Goal: Contribute content: Contribute content

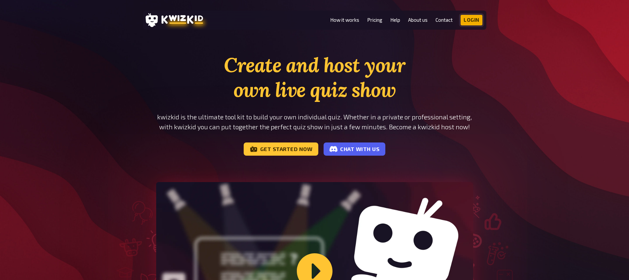
click at [470, 17] on link "Login" at bounding box center [472, 20] width 22 height 11
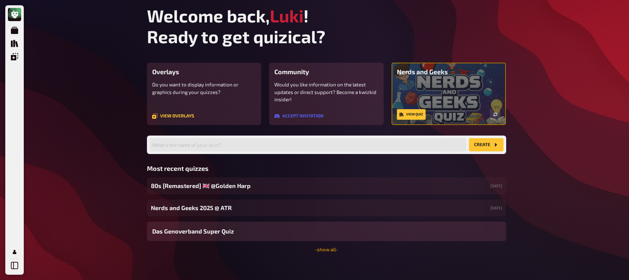
click at [328, 251] on link "- show all -" at bounding box center [326, 250] width 23 height 6
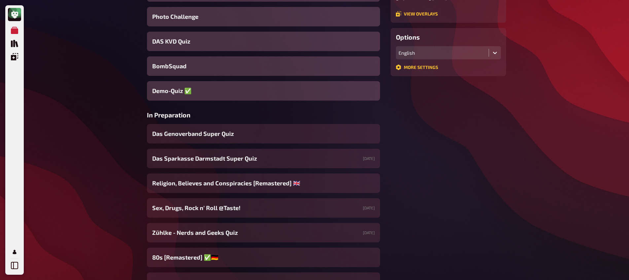
scroll to position [153, 0]
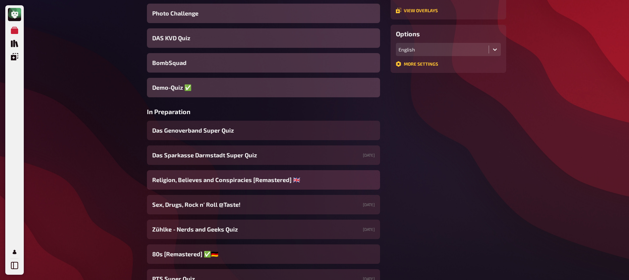
click at [234, 188] on div "Religion, Believes and Conspiracies [Remastered] ​🇬🇧​" at bounding box center [263, 179] width 233 height 19
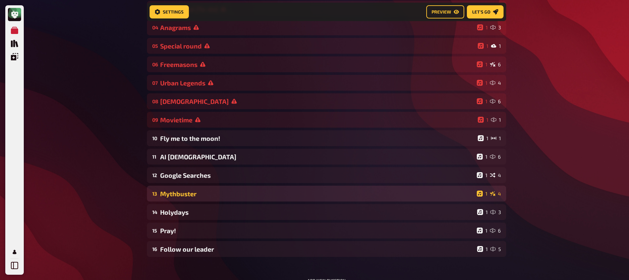
scroll to position [129, 0]
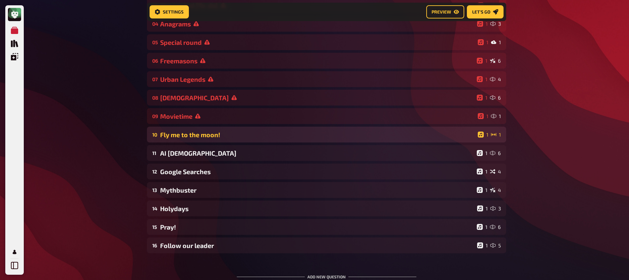
click at [207, 135] on div "Fly me to the moon!" at bounding box center [317, 135] width 315 height 8
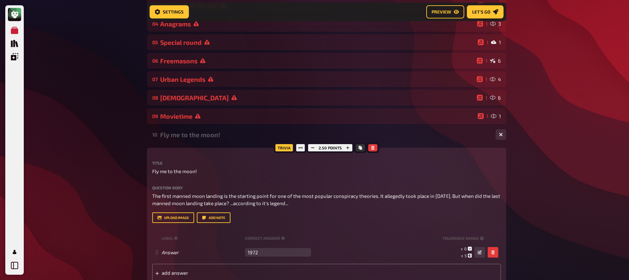
scroll to position [186, 0]
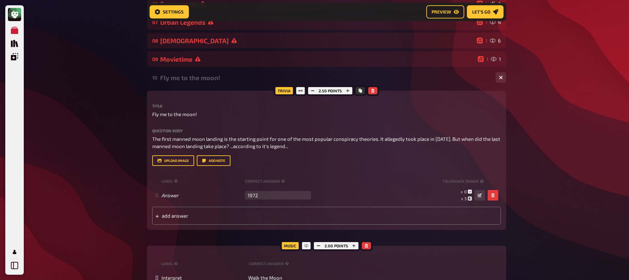
click at [215, 79] on div "Fly me to the moon!" at bounding box center [325, 78] width 330 height 8
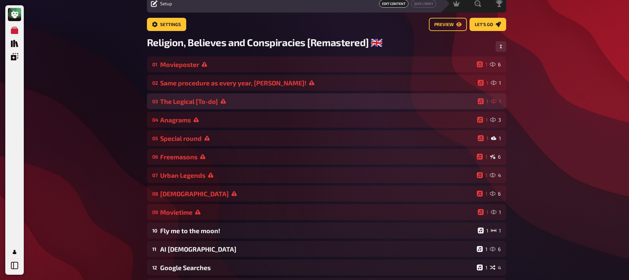
scroll to position [0, 0]
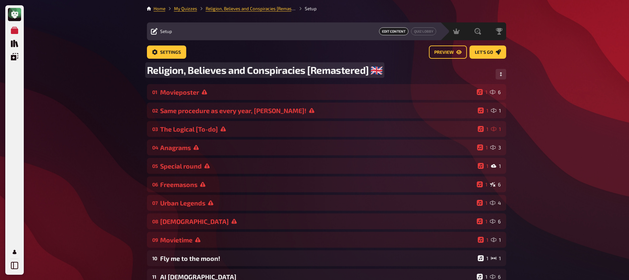
click at [154, 67] on span "Religion, Believes and Conspiracies [Remastered] ​🇬🇧​" at bounding box center [265, 70] width 236 height 12
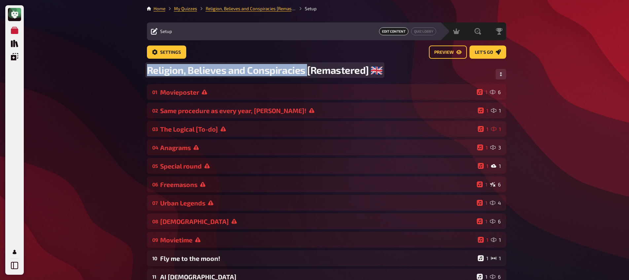
drag, startPoint x: 147, startPoint y: 71, endPoint x: 308, endPoint y: 65, distance: 161.6
click at [308, 65] on span "Religion, Believes and Conspiracies [Remastered] ​🇬🇧​" at bounding box center [265, 70] width 236 height 12
copy span "Religion, Believes and Conspiracies"
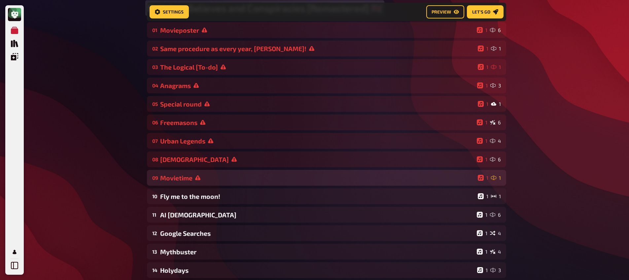
scroll to position [71, 0]
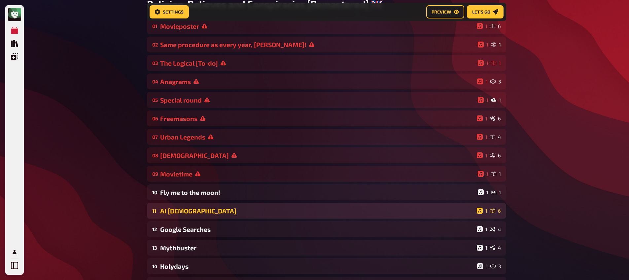
click at [205, 216] on div "11 AI Gods 1 6" at bounding box center [326, 211] width 359 height 16
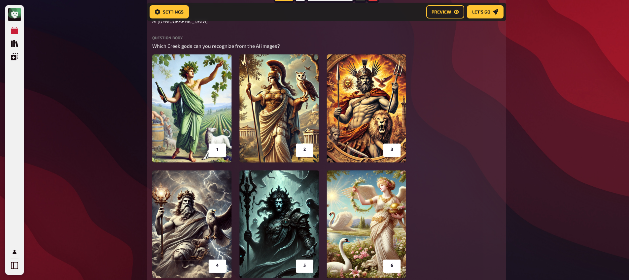
scroll to position [515, 0]
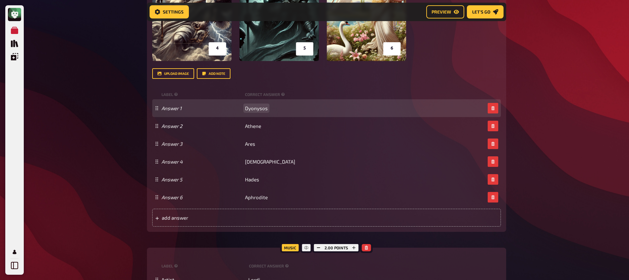
click at [253, 108] on span "Dyonysos" at bounding box center [256, 108] width 23 height 6
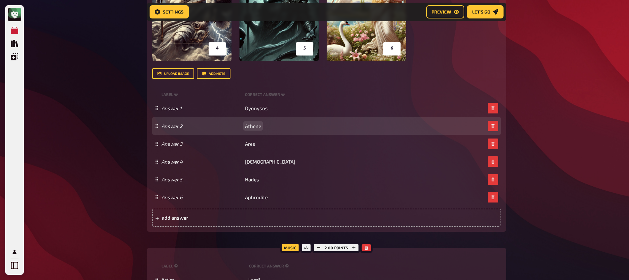
click at [253, 130] on div "Answer 2 Athene" at bounding box center [326, 126] width 349 height 18
click at [253, 126] on span "Athene" at bounding box center [253, 126] width 16 height 6
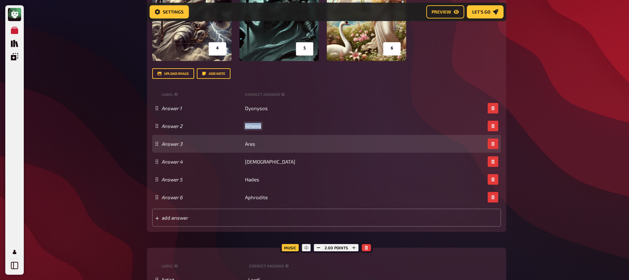
paste span
click at [493, 145] on icon "button" at bounding box center [492, 144] width 3 height 4
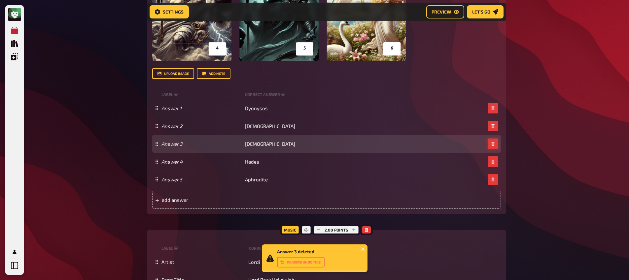
click at [493, 145] on icon "button" at bounding box center [493, 144] width 4 height 4
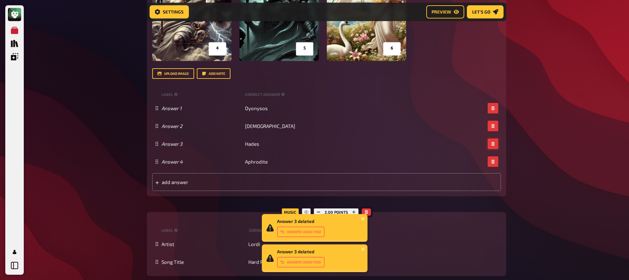
click at [493, 145] on icon "button" at bounding box center [493, 144] width 4 height 4
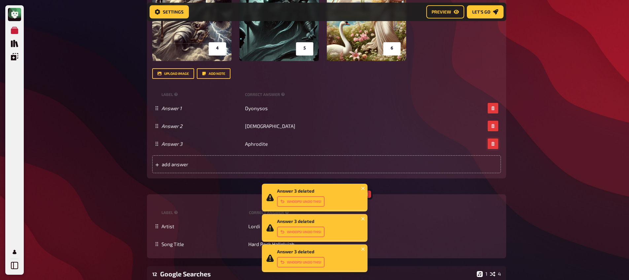
click at [493, 145] on icon "button" at bounding box center [493, 144] width 4 height 4
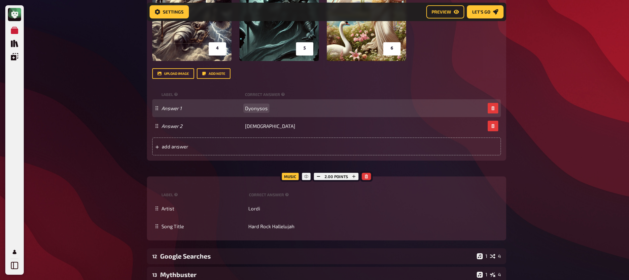
click at [253, 110] on span "Dyonysos" at bounding box center [256, 108] width 23 height 6
paste span
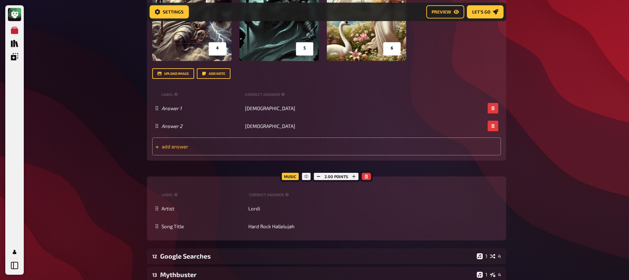
click at [263, 152] on div "add answer" at bounding box center [326, 147] width 349 height 18
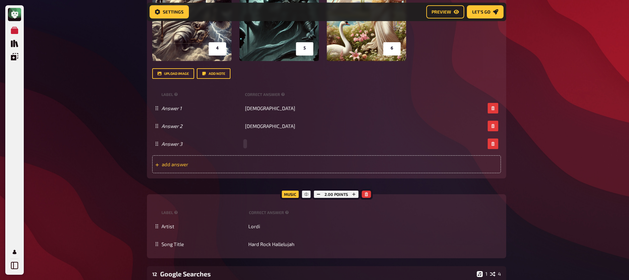
paste span
click at [251, 162] on span "add answer" at bounding box center [213, 164] width 103 height 6
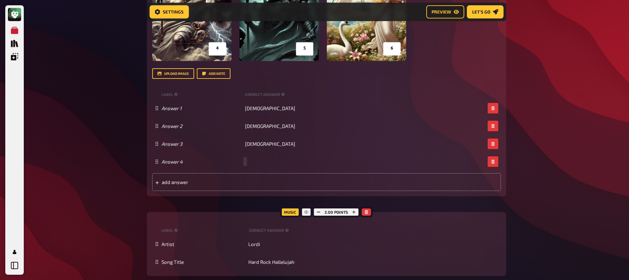
paste span
click at [264, 190] on div "add answer" at bounding box center [326, 182] width 349 height 18
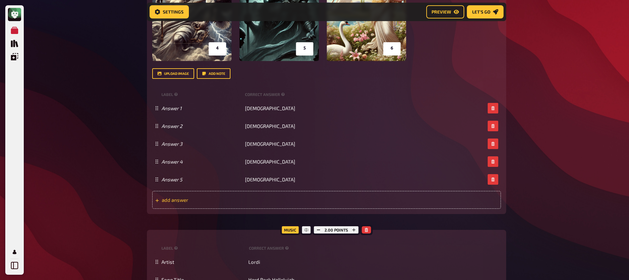
click at [261, 204] on div "add answer" at bounding box center [326, 200] width 349 height 18
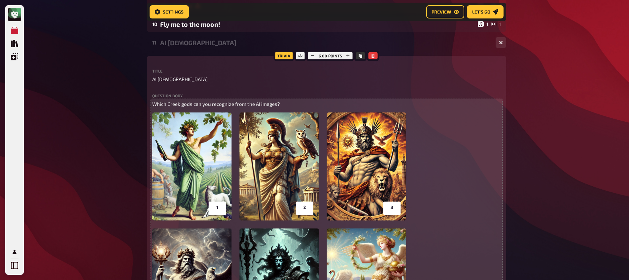
scroll to position [272, 0]
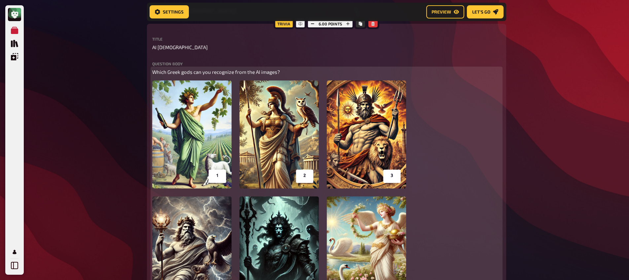
click at [220, 150] on img at bounding box center [279, 193] width 254 height 224
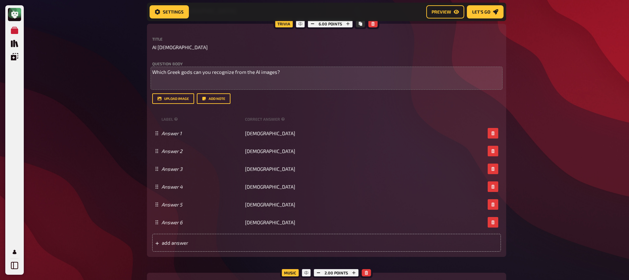
click at [112, 123] on div "My Quizzes Quiz Library Overlays My Account Home My Quizzes Religion, Believes …" at bounding box center [314, 127] width 629 height 798
click at [160, 48] on span "AI Gods" at bounding box center [179, 48] width 55 height 8
drag, startPoint x: 304, startPoint y: 75, endPoint x: 102, endPoint y: 76, distance: 201.8
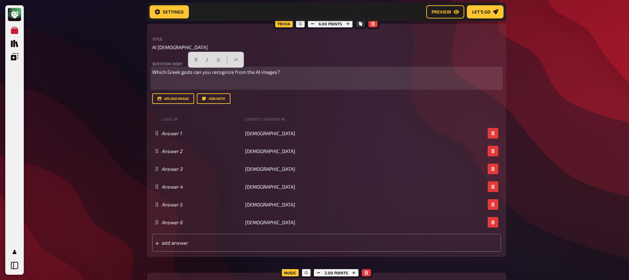
click at [102, 76] on div "My Quizzes Quiz Library Overlays My Account Home My Quizzes Religion, Believes …" at bounding box center [314, 127] width 629 height 798
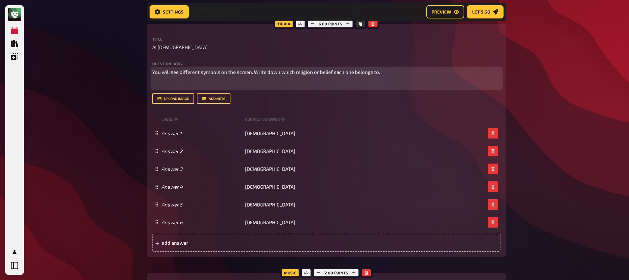
click at [210, 75] on span "You will see different symbols on the screen. Write down which religion or beli…" at bounding box center [266, 72] width 228 height 6
copy span "symbols"
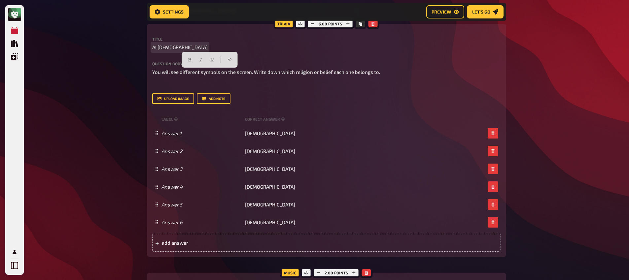
click at [161, 46] on span "AI Gods" at bounding box center [179, 48] width 55 height 8
paste span
drag, startPoint x: 153, startPoint y: 48, endPoint x: 157, endPoint y: 53, distance: 5.6
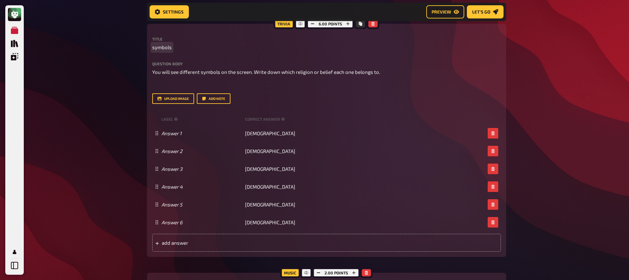
click at [154, 49] on span "symbols" at bounding box center [161, 48] width 19 height 8
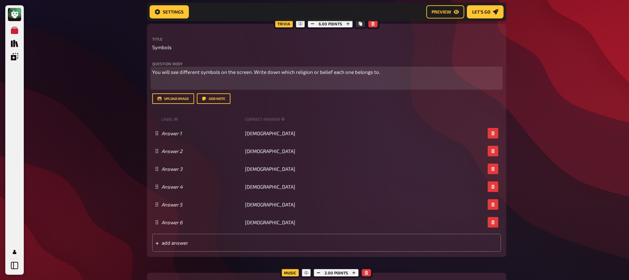
click at [181, 77] on div "You will see different symbols on the screen. Write down which religion or beli…" at bounding box center [326, 78] width 349 height 20
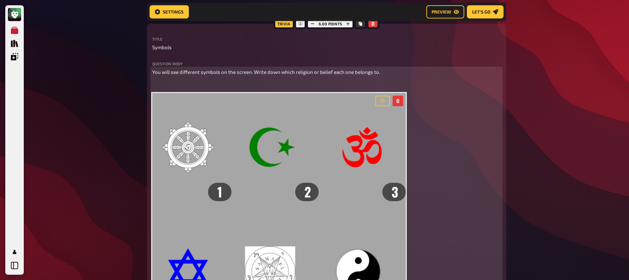
click at [170, 81] on div "You will see different symbols on the screen. Write down which religion or beli…" at bounding box center [326, 193] width 349 height 251
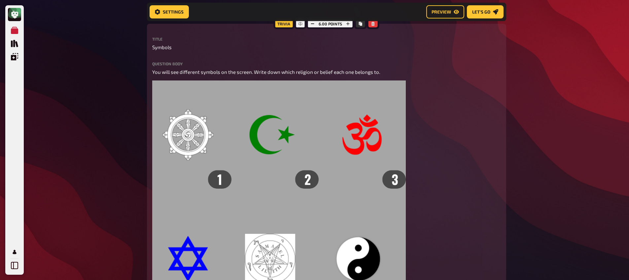
click at [101, 93] on div "My Quizzes Quiz Library Overlays My Account Home My Quizzes Religion, Believes …" at bounding box center [314, 236] width 629 height 1017
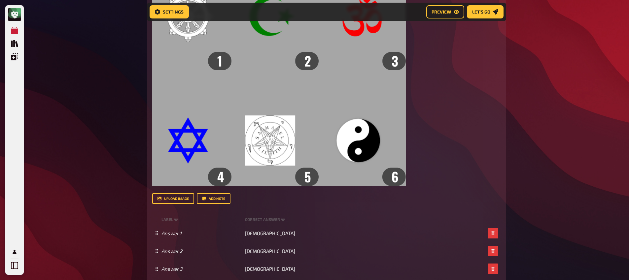
scroll to position [369, 0]
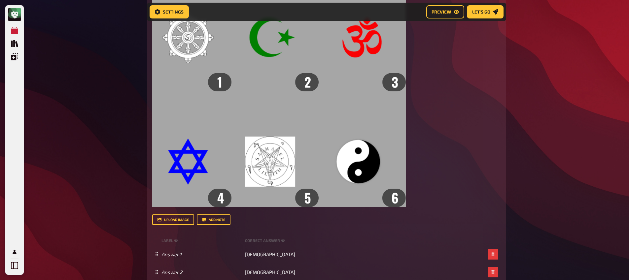
click at [91, 63] on div "My Quizzes Quiz Library Overlays My Account Home My Quizzes Religion, Believes …" at bounding box center [314, 139] width 629 height 1017
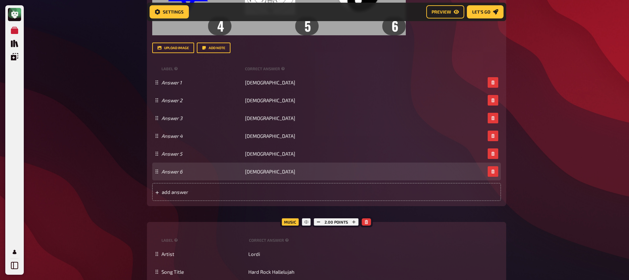
scroll to position [605, 0]
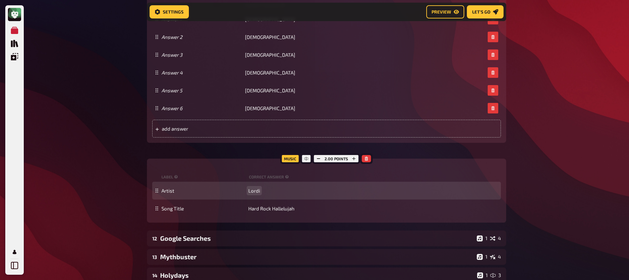
click at [256, 192] on span "Lordi" at bounding box center [254, 191] width 12 height 6
click at [256, 193] on span "Lordi" at bounding box center [254, 191] width 12 height 6
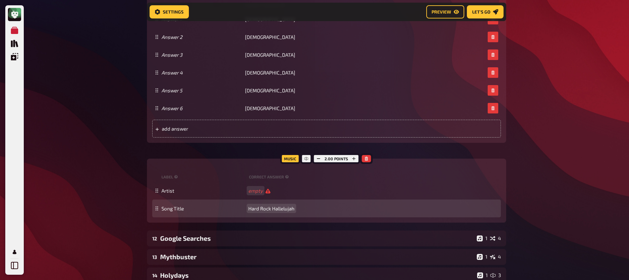
click at [271, 213] on div "Song Title Hard Rock Hallelujah" at bounding box center [326, 209] width 349 height 18
click at [270, 210] on span "Hard Rock Hallelujah" at bounding box center [271, 209] width 46 height 6
drag, startPoint x: 270, startPoint y: 210, endPoint x: 273, endPoint y: 207, distance: 4.0
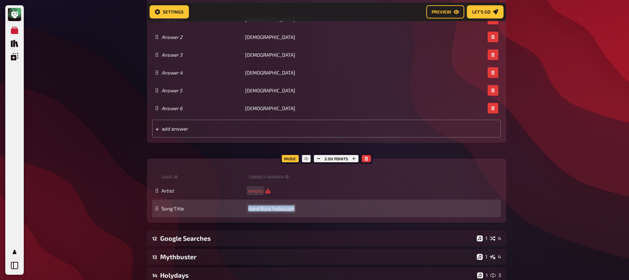
click at [270, 210] on span "Hard Rock Hallelujah" at bounding box center [271, 209] width 46 height 6
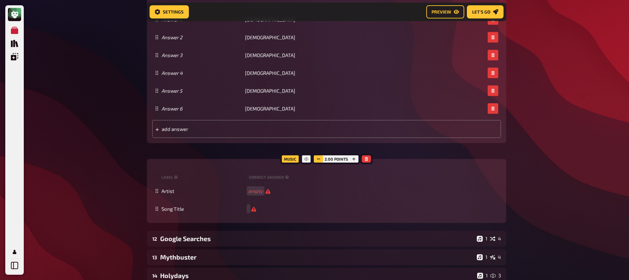
click at [321, 158] on button "button" at bounding box center [318, 159] width 9 height 7
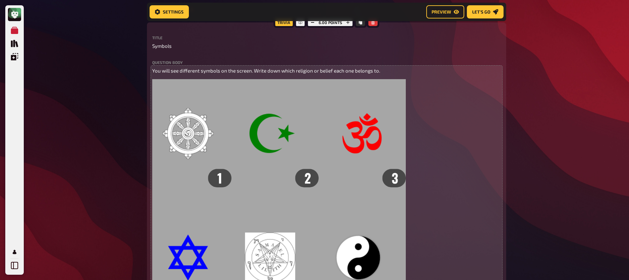
scroll to position [168, 0]
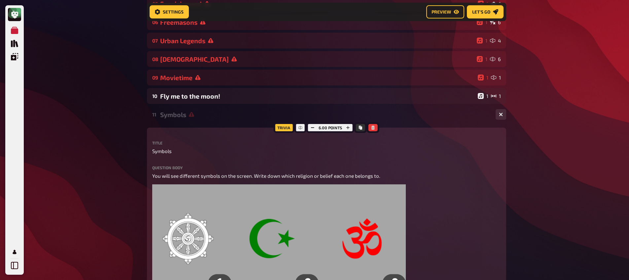
click at [174, 122] on div "11 Symbols 1 6" at bounding box center [326, 115] width 359 height 16
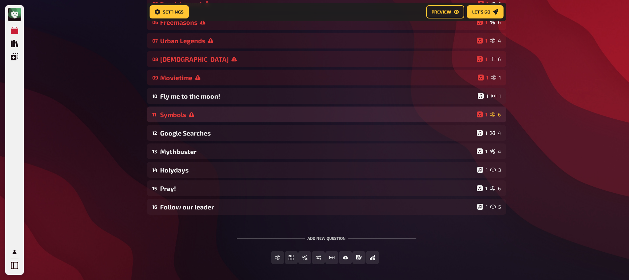
click at [183, 118] on div "Symbols" at bounding box center [317, 115] width 314 height 8
